Goal: Register for event/course

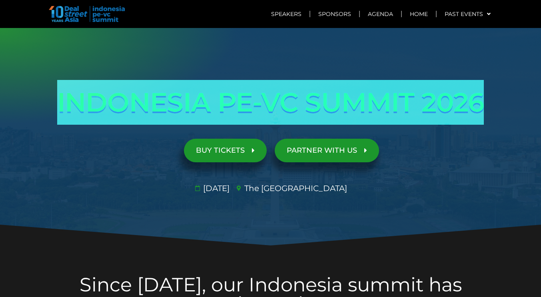
drag, startPoint x: 58, startPoint y: 101, endPoint x: 479, endPoint y: 97, distance: 421.3
click at [479, 97] on h1 "INDONESIA PE-VC SUMMIT 2026" at bounding box center [271, 102] width 448 height 45
copy h1 "INDONESIA PE-VC SUMMIT 2026"
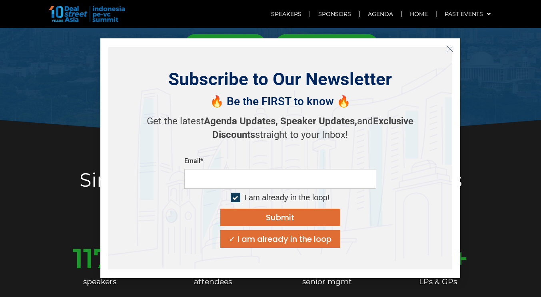
scroll to position [120, 0]
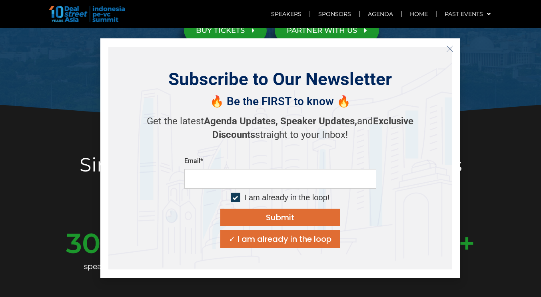
click at [449, 47] on icon "Close" at bounding box center [450, 48] width 7 height 7
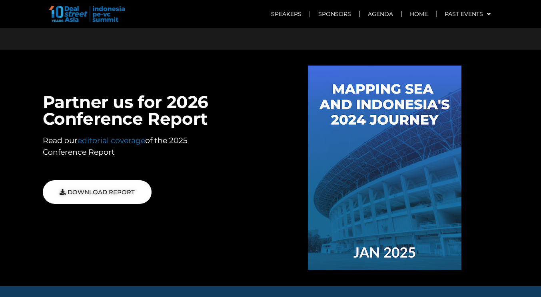
scroll to position [0, 0]
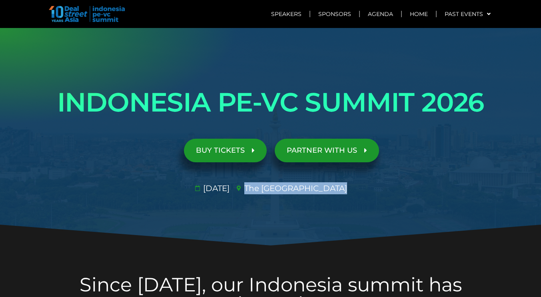
drag, startPoint x: 267, startPoint y: 188, endPoint x: 348, endPoint y: 189, distance: 81.2
click at [348, 189] on ul "29 Jan 2026​ The St. Regis Jakarta​" at bounding box center [271, 188] width 454 height 12
copy span "The St. Regis Jakarta​"
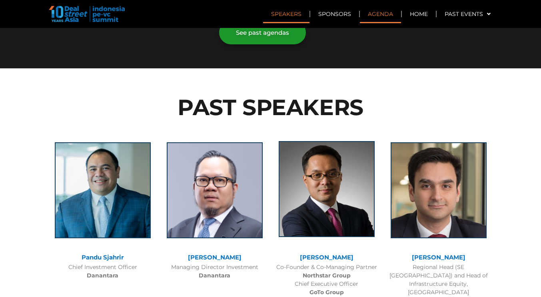
scroll to position [680, 0]
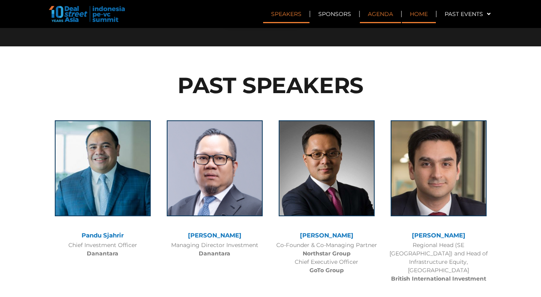
click at [425, 19] on link "Home" at bounding box center [419, 14] width 34 height 18
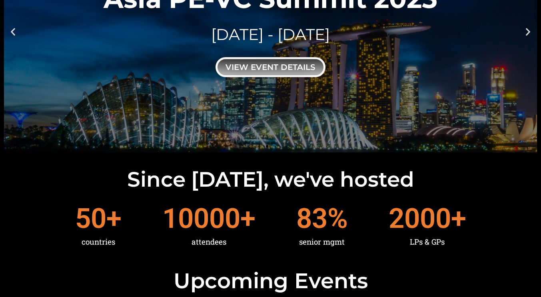
scroll to position [40, 0]
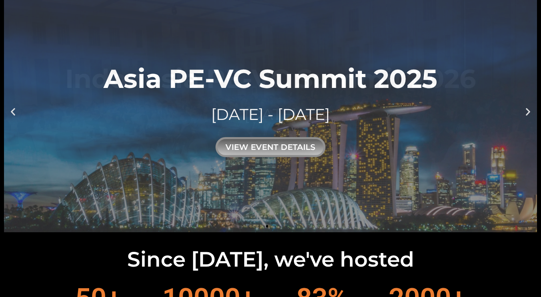
drag, startPoint x: 102, startPoint y: 78, endPoint x: 214, endPoint y: 78, distance: 112.0
click at [214, 78] on link "Asia PE-VC Summit 2025 [DATE] - [DATE] view event details" at bounding box center [270, 111] width 533 height 242
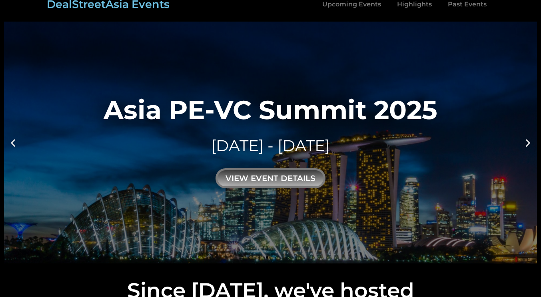
scroll to position [0, 0]
